Goal: Task Accomplishment & Management: Manage account settings

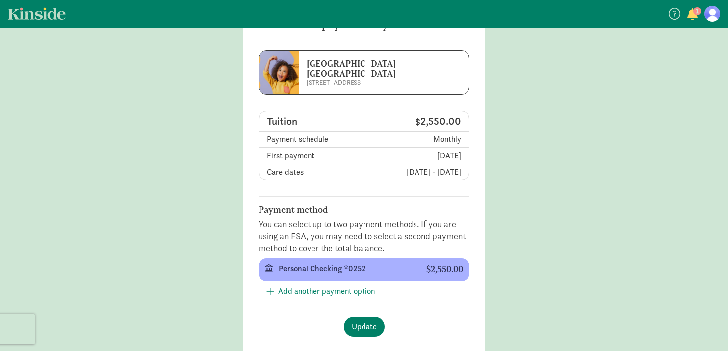
scroll to position [47, 0]
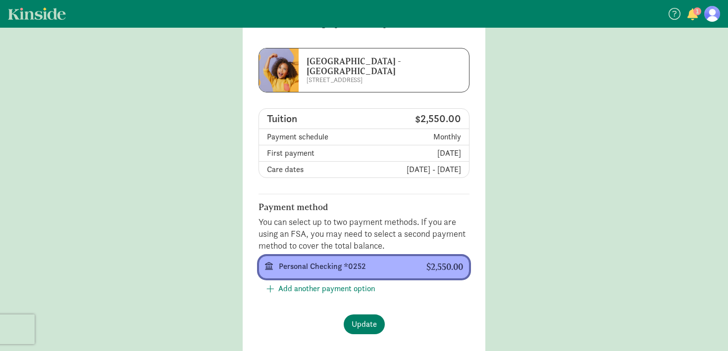
click at [342, 270] on div "Personal Checking *0252" at bounding box center [345, 267] width 132 height 12
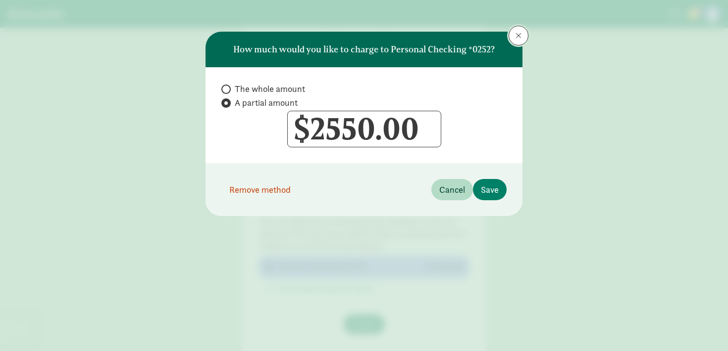
click at [521, 37] on span at bounding box center [518, 36] width 6 height 8
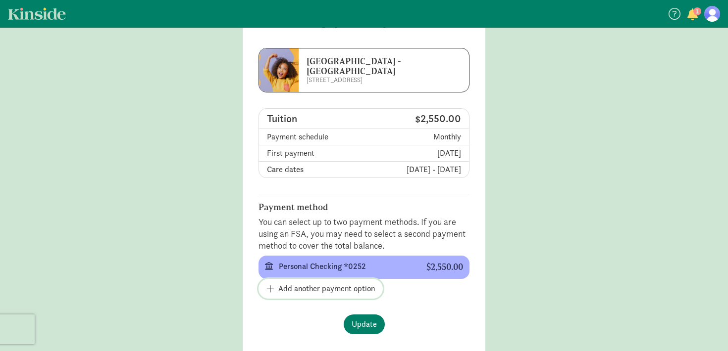
click at [338, 288] on span "Add another payment option" at bounding box center [326, 289] width 97 height 12
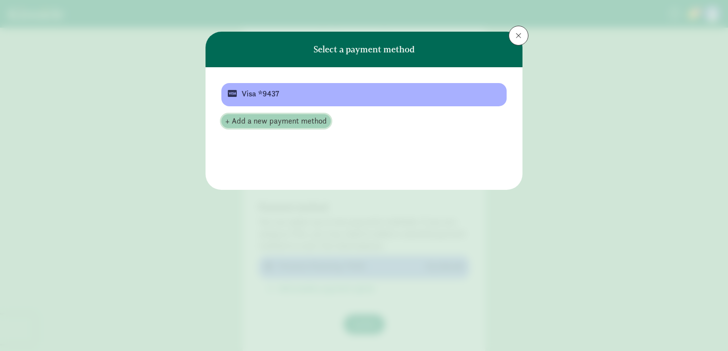
click at [293, 123] on span "+ Add a new payment method" at bounding box center [275, 121] width 101 height 12
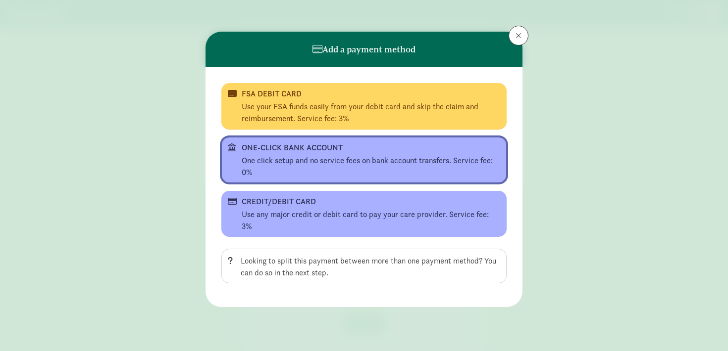
click at [306, 159] on div "One click setup and no service fees on bank account transfers. Service fee: 0%" at bounding box center [371, 167] width 258 height 24
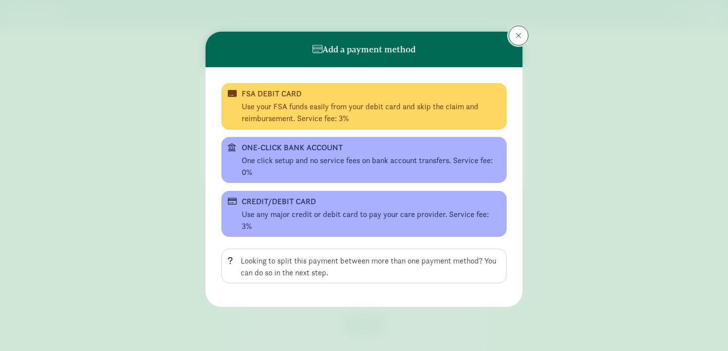
click at [517, 29] on button at bounding box center [518, 36] width 20 height 20
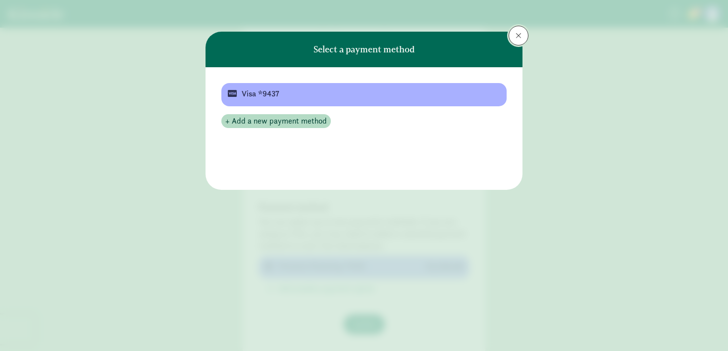
click at [523, 32] on button at bounding box center [518, 36] width 20 height 20
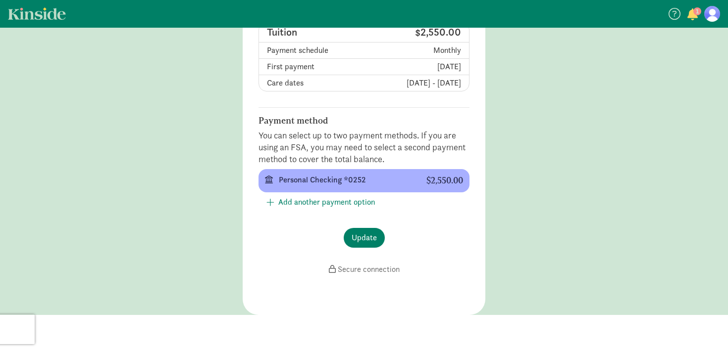
scroll to position [134, 0]
click at [370, 201] on span "Add another payment option" at bounding box center [326, 202] width 97 height 12
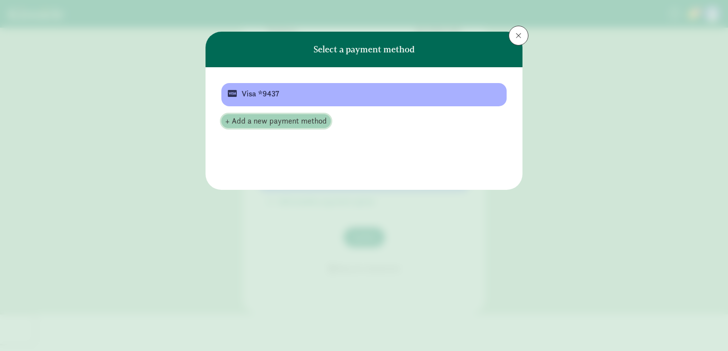
click at [288, 125] on span "+ Add a new payment method" at bounding box center [275, 121] width 101 height 12
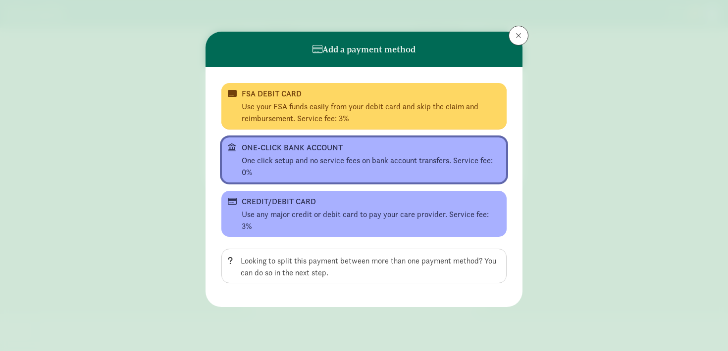
click at [351, 155] on div "One click setup and no service fees on bank account transfers. Service fee: 0%" at bounding box center [371, 167] width 258 height 24
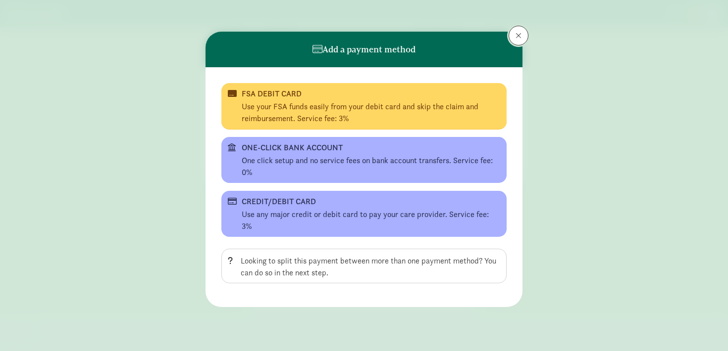
click at [524, 30] on button at bounding box center [518, 36] width 20 height 20
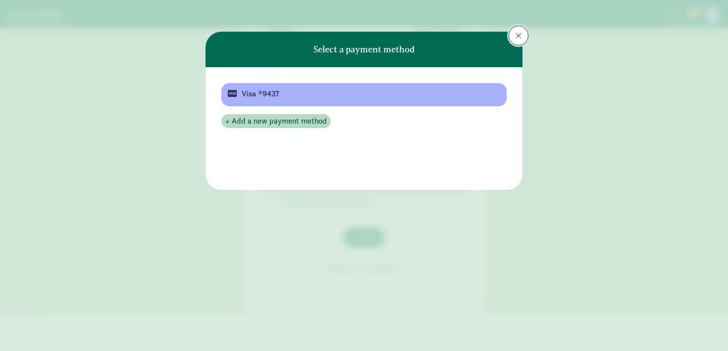
click at [517, 30] on button at bounding box center [518, 36] width 20 height 20
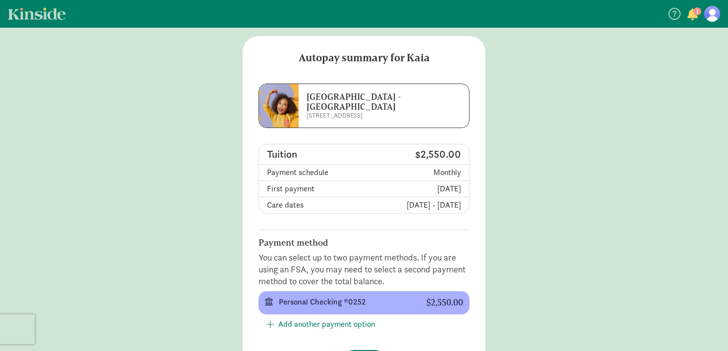
scroll to position [0, 0]
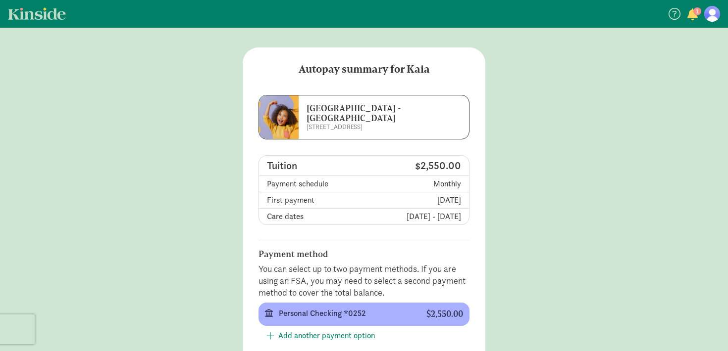
click at [690, 12] on span "button" at bounding box center [692, 14] width 10 height 12
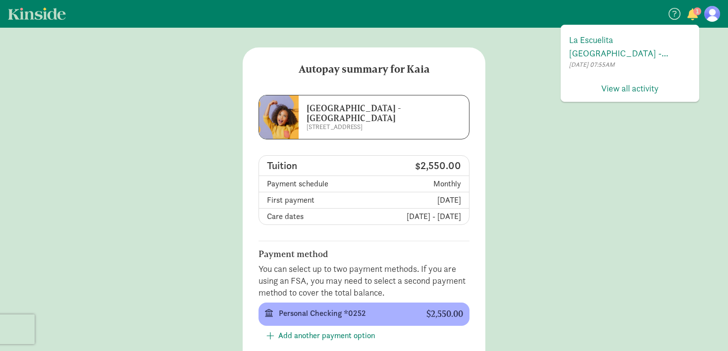
click at [718, 19] on link at bounding box center [712, 14] width 16 height 16
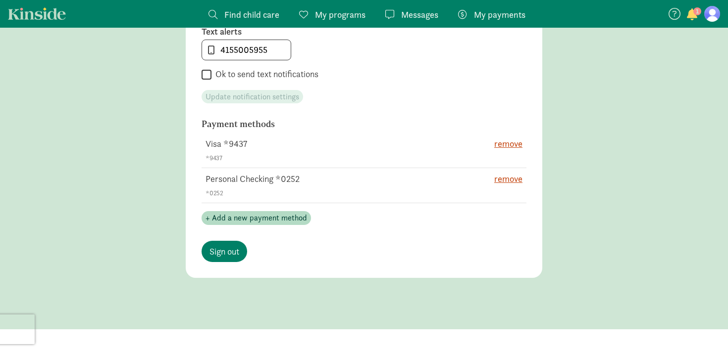
scroll to position [568, 0]
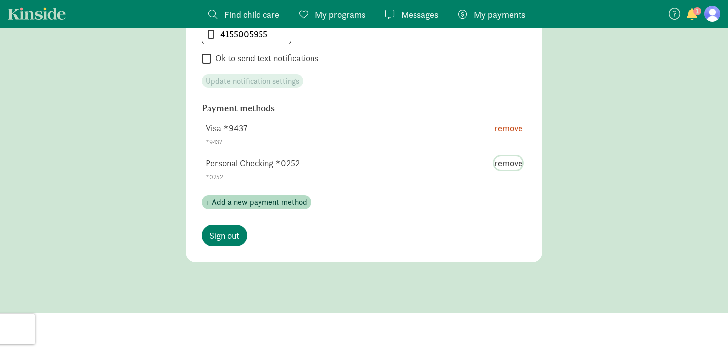
click at [517, 159] on span "remove" at bounding box center [508, 162] width 28 height 13
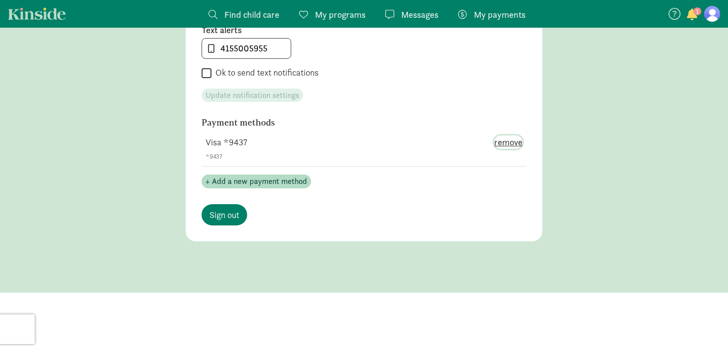
click at [513, 142] on span "remove" at bounding box center [508, 142] width 28 height 13
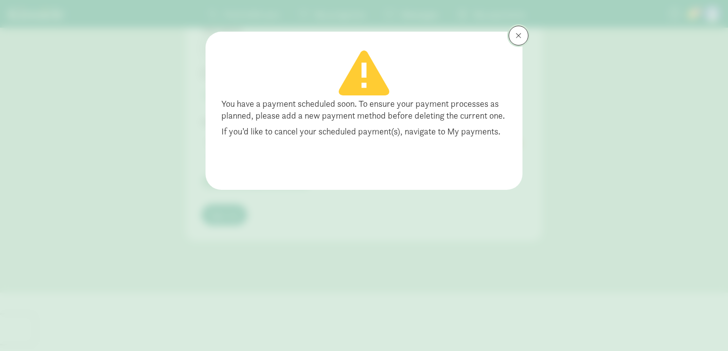
click at [520, 34] on span at bounding box center [518, 36] width 6 height 8
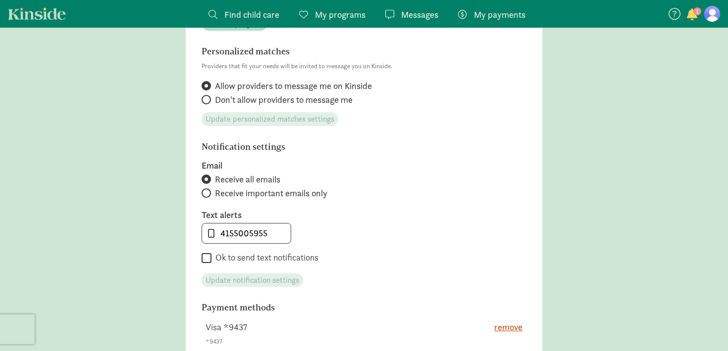
scroll to position [0, 0]
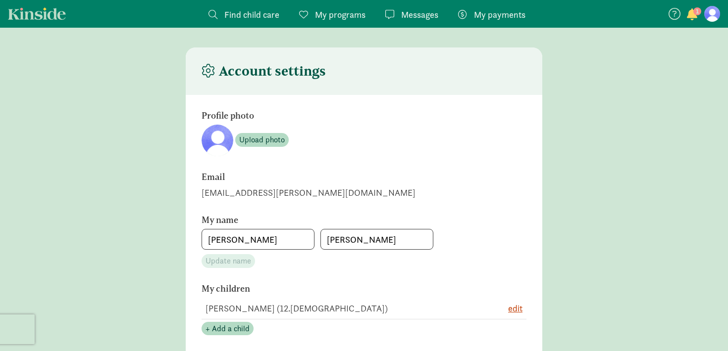
click at [696, 10] on span "1" at bounding box center [697, 11] width 8 height 8
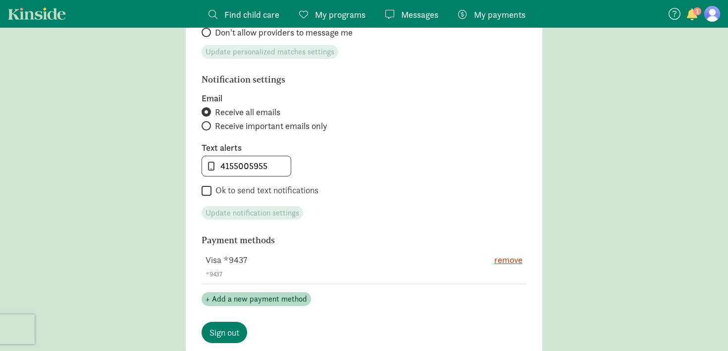
scroll to position [446, 0]
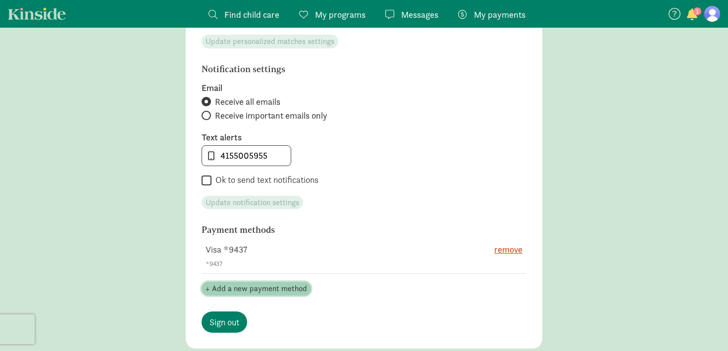
click at [264, 288] on span "+ Add a new payment method" at bounding box center [255, 289] width 101 height 12
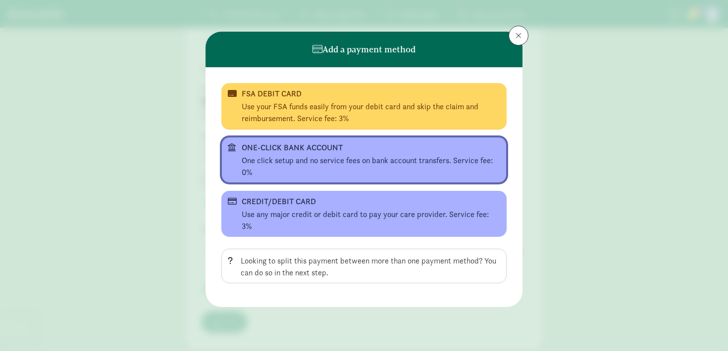
click at [378, 153] on div "ONE-CLICK BANK ACCOUNT" at bounding box center [363, 148] width 243 height 12
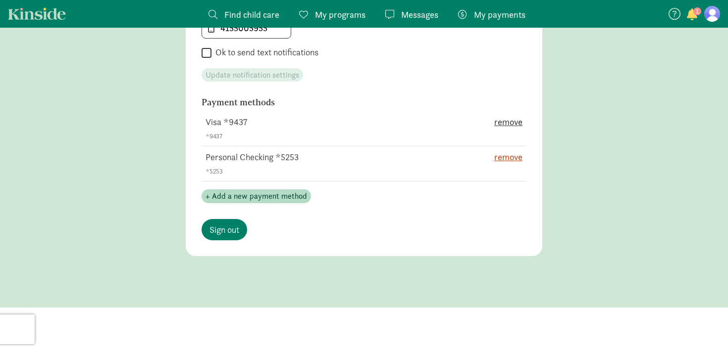
scroll to position [574, 0]
click at [511, 119] on span "remove" at bounding box center [508, 121] width 28 height 13
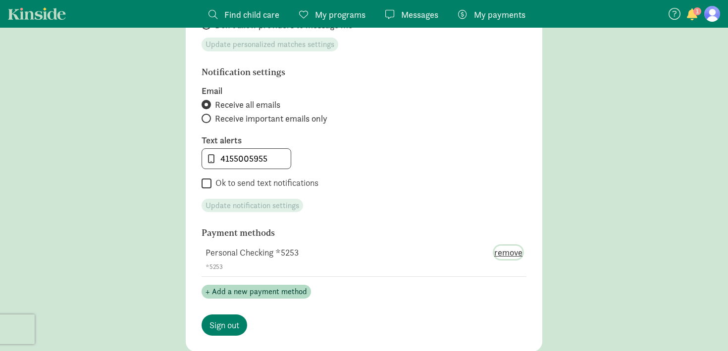
scroll to position [437, 0]
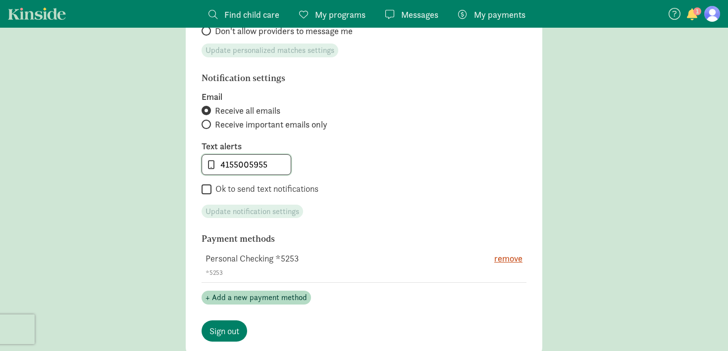
click at [257, 169] on input "4155005955" at bounding box center [246, 165] width 89 height 20
type input "2084209289"
click at [350, 141] on label "Text alerts" at bounding box center [363, 147] width 325 height 12
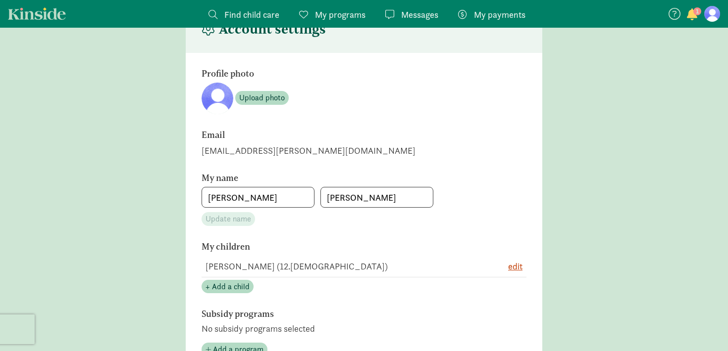
scroll to position [57, 0]
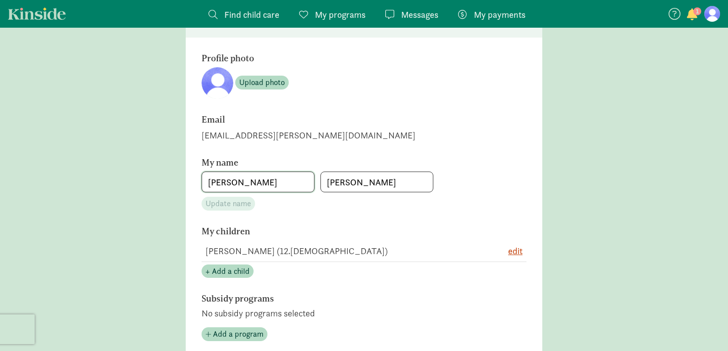
click at [262, 177] on input "[PERSON_NAME]" at bounding box center [258, 182] width 112 height 20
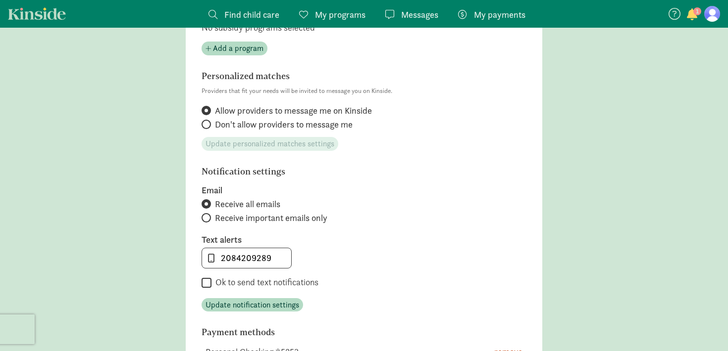
scroll to position [369, 0]
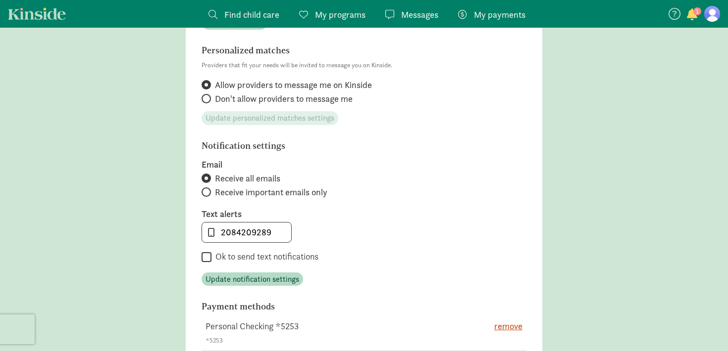
click at [259, 260] on label "Ok to send text notifications" at bounding box center [264, 257] width 107 height 12
click at [211, 260] on input "Ok to send text notifications" at bounding box center [206, 257] width 10 height 13
checkbox input "true"
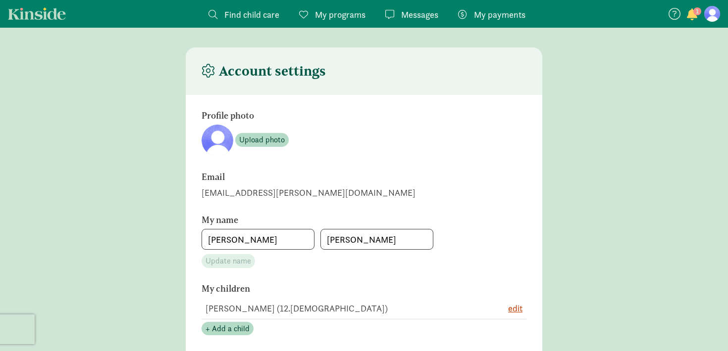
scroll to position [0, 0]
click at [483, 11] on span "My payments" at bounding box center [499, 14] width 51 height 13
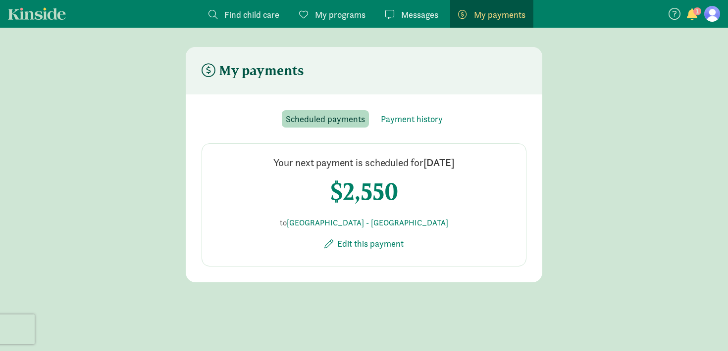
click at [377, 195] on h4 "$2,550" at bounding box center [364, 192] width 68 height 28
